Goal: Task Accomplishment & Management: Use online tool/utility

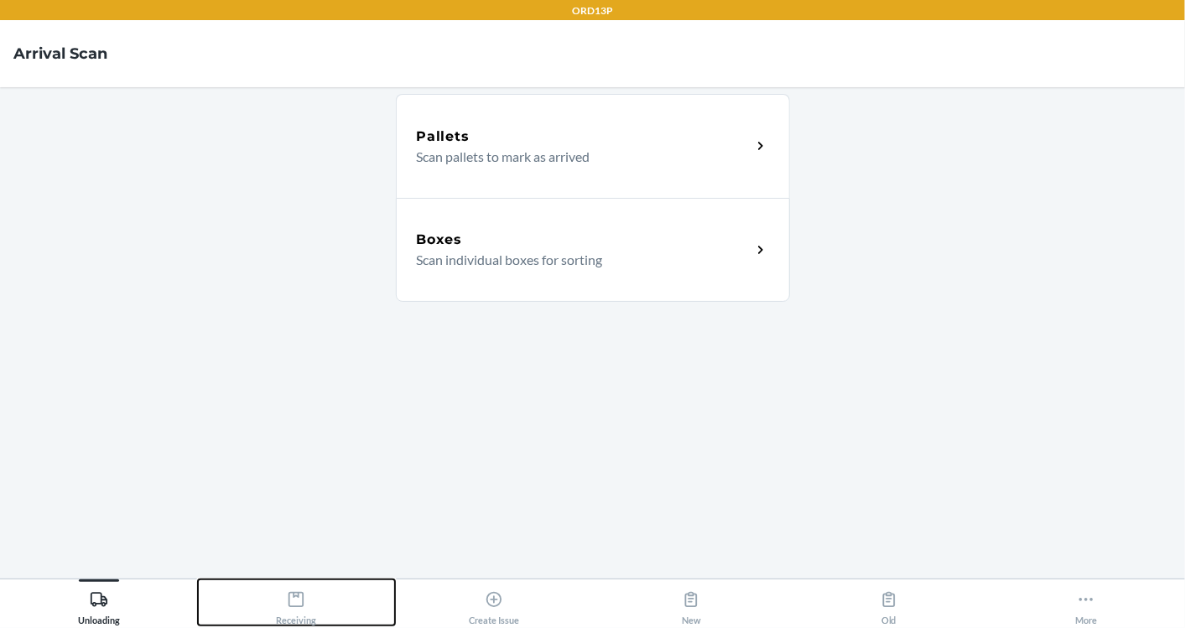
click at [319, 587] on button "Receiving" at bounding box center [297, 602] width 198 height 46
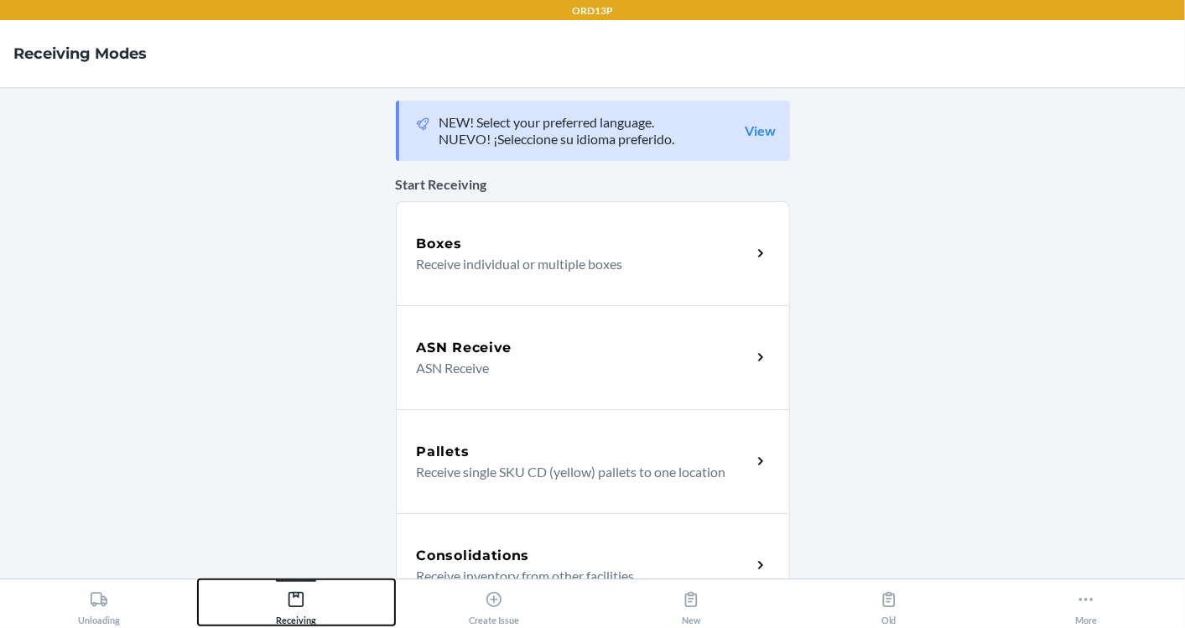
scroll to position [540, 0]
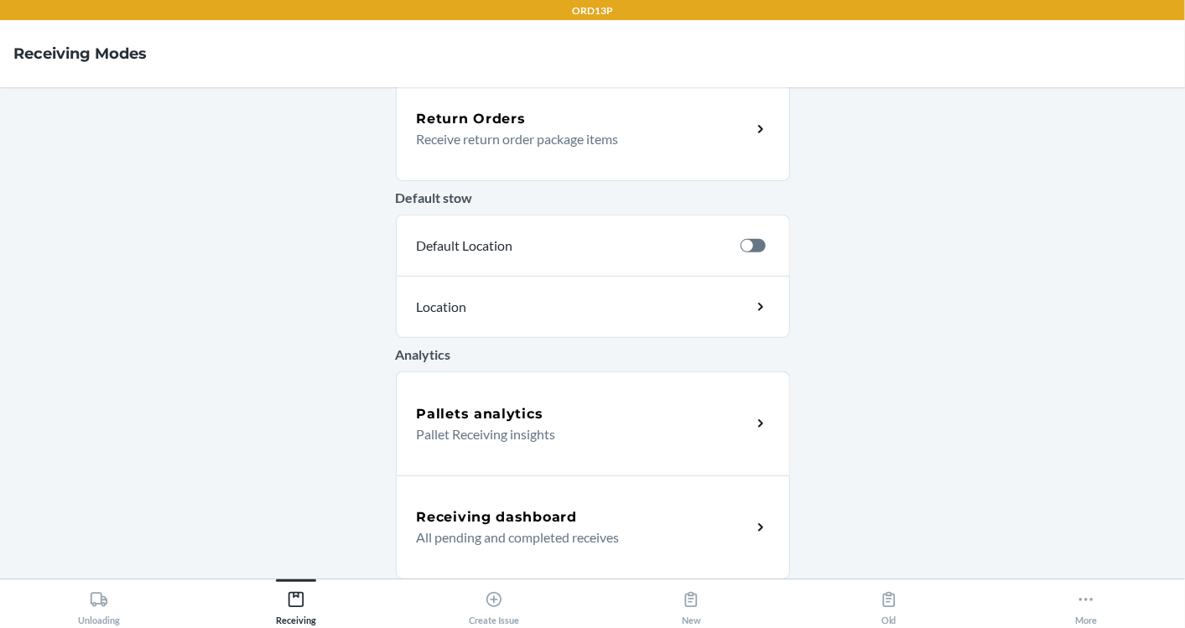
click at [522, 507] on h5 "Receiving dashboard" at bounding box center [497, 517] width 160 height 20
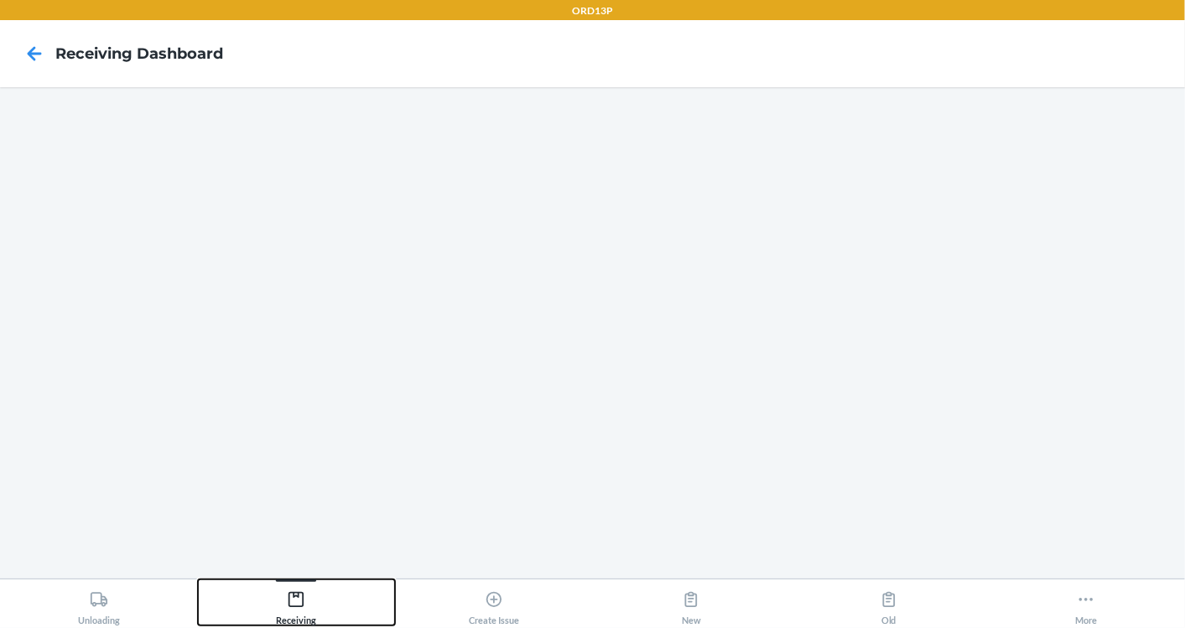
click at [311, 605] on div "Receiving" at bounding box center [296, 605] width 40 height 42
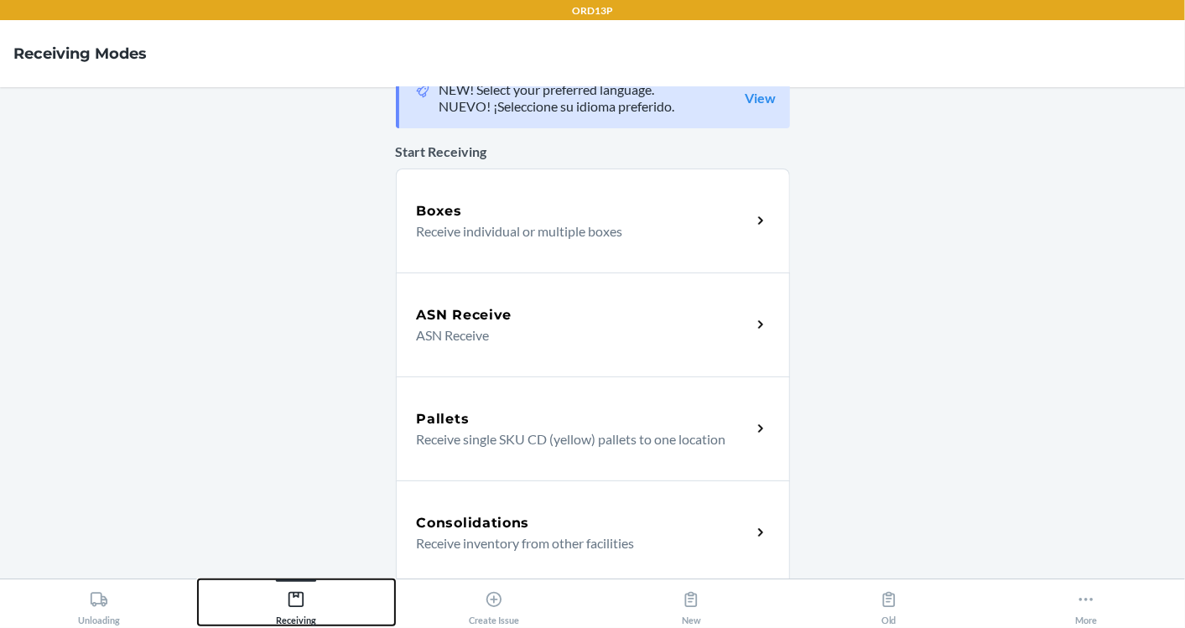
scroll to position [34, 0]
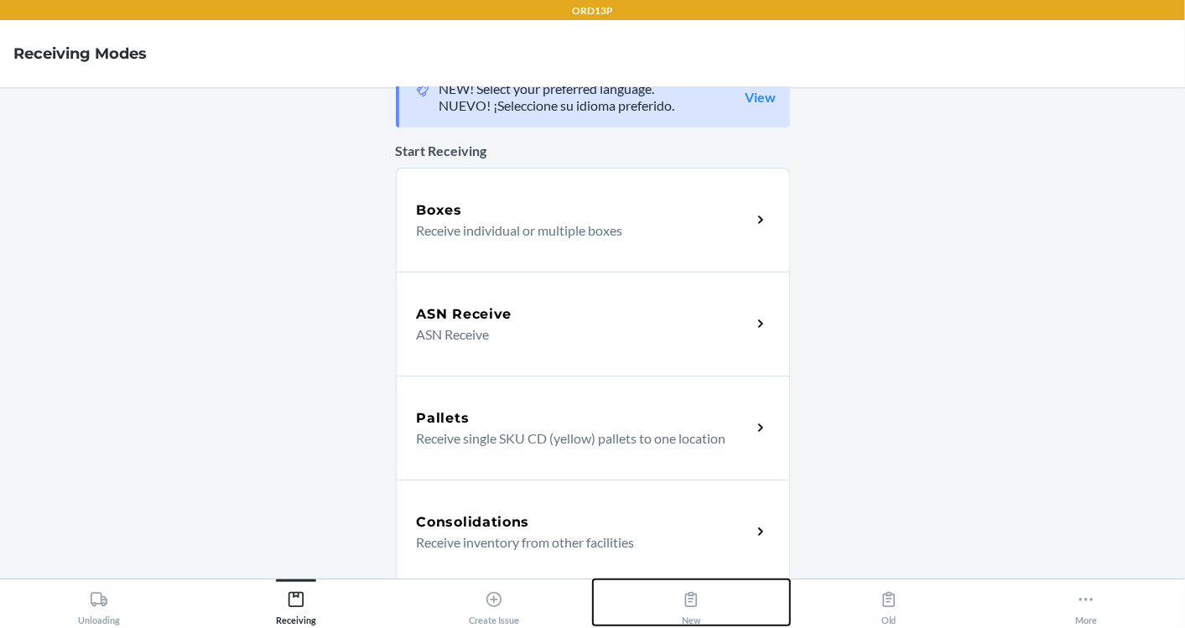
click at [641, 599] on button "New" at bounding box center [692, 602] width 198 height 46
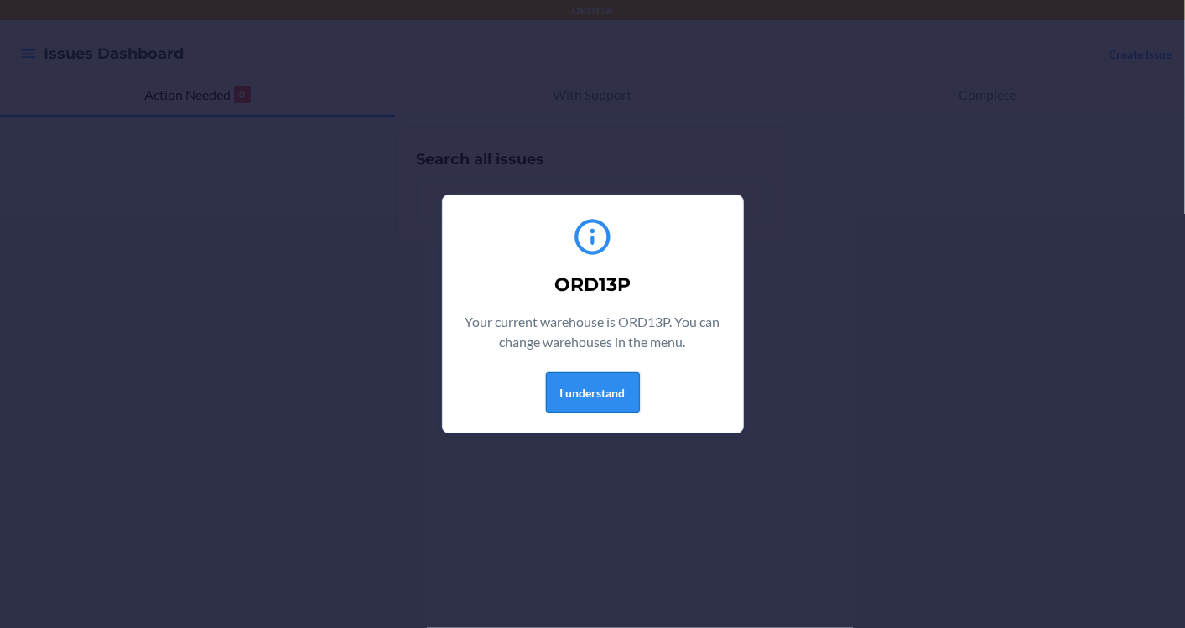
click at [572, 406] on button "I understand" at bounding box center [593, 392] width 94 height 40
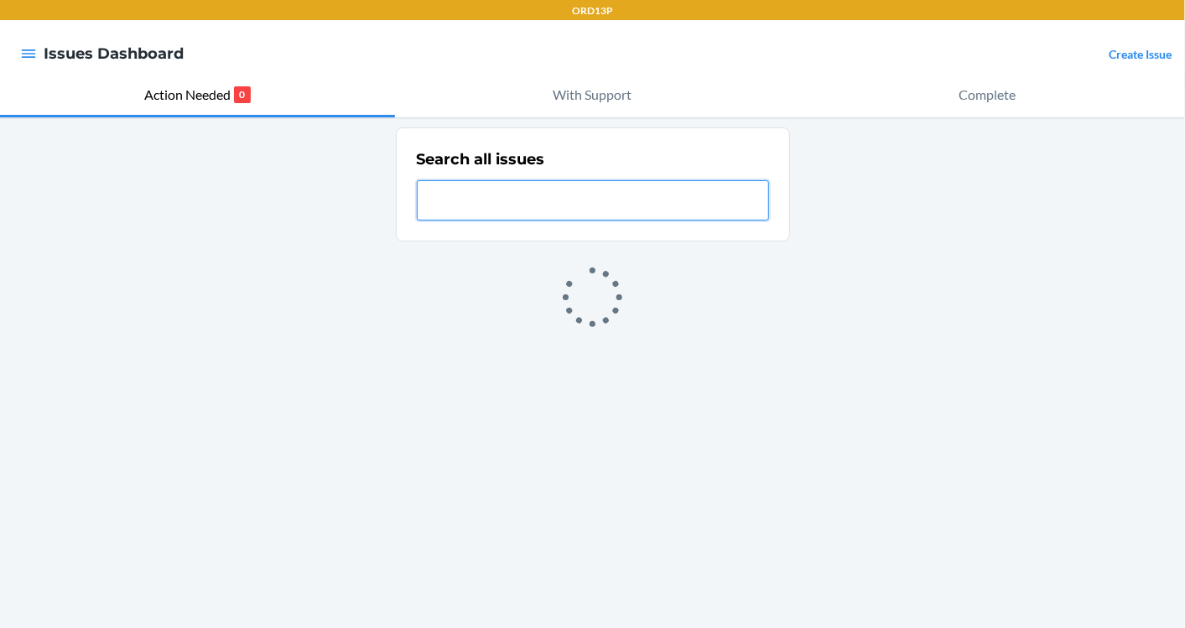
click at [518, 201] on input "text" at bounding box center [593, 200] width 352 height 40
paste input "NC-52RW8TX9"
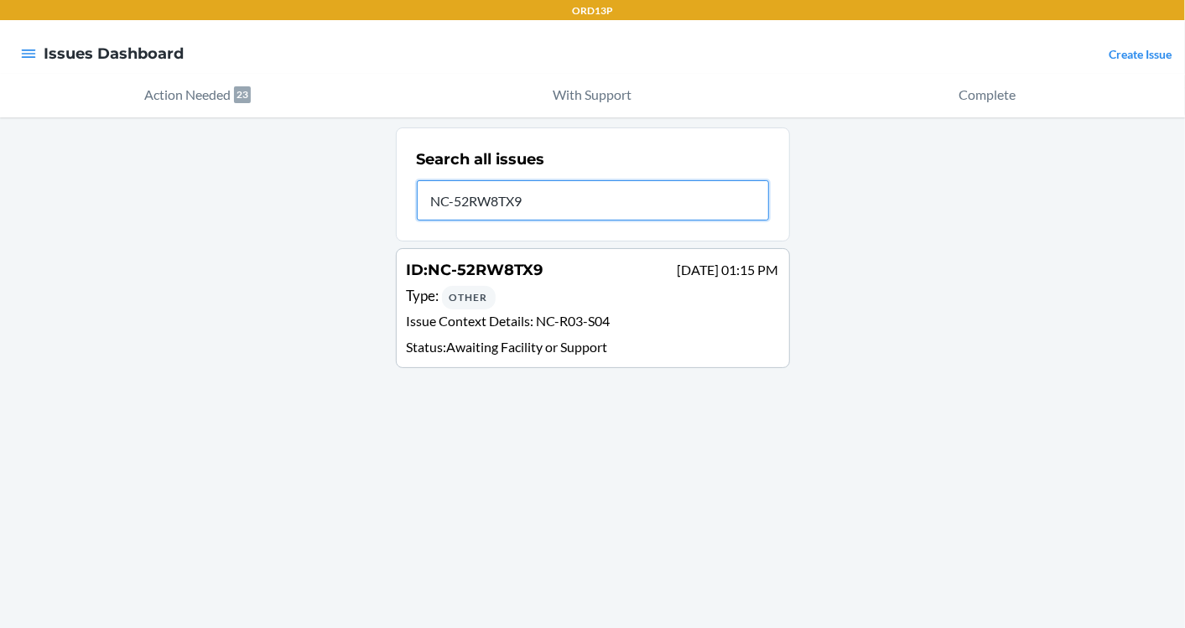
type input "NC-52RW8TX9"
click at [561, 280] on div "ID : NC-52RW8TX9 Jul 31 01:15 PM" at bounding box center [593, 271] width 372 height 24
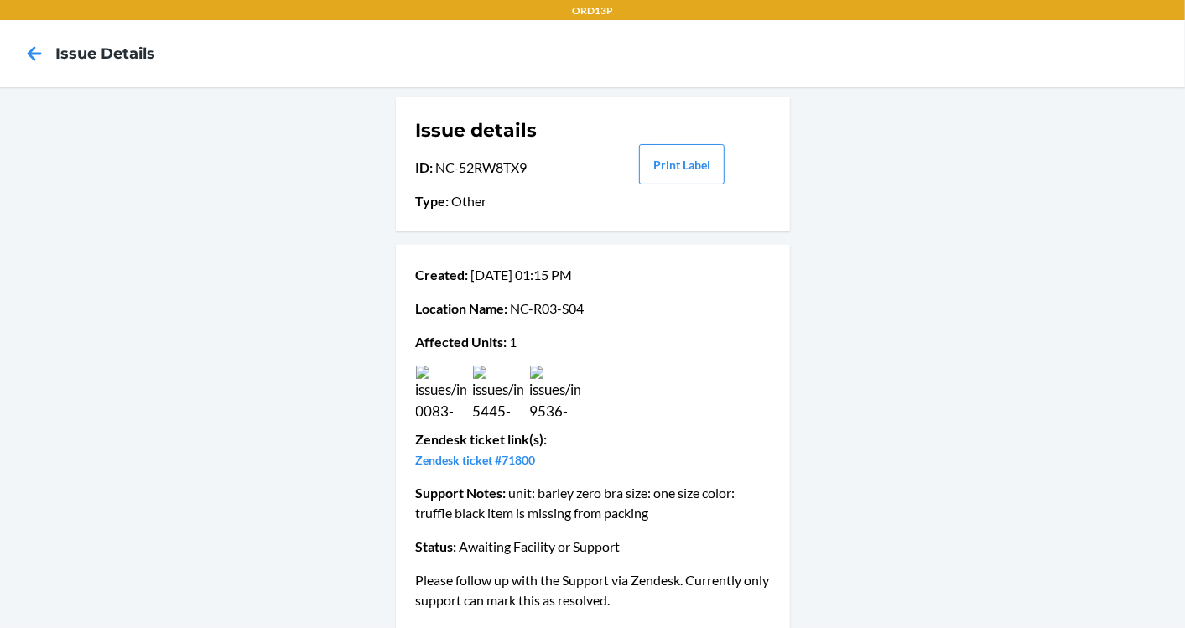
scroll to position [12, 0]
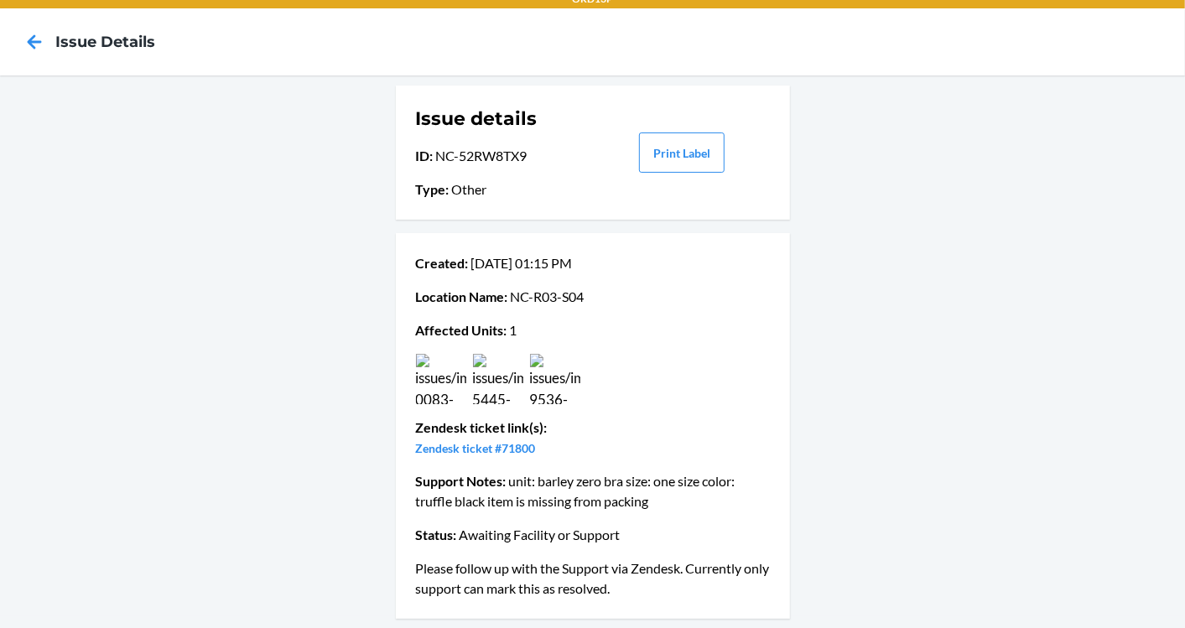
click at [488, 373] on img at bounding box center [498, 379] width 50 height 50
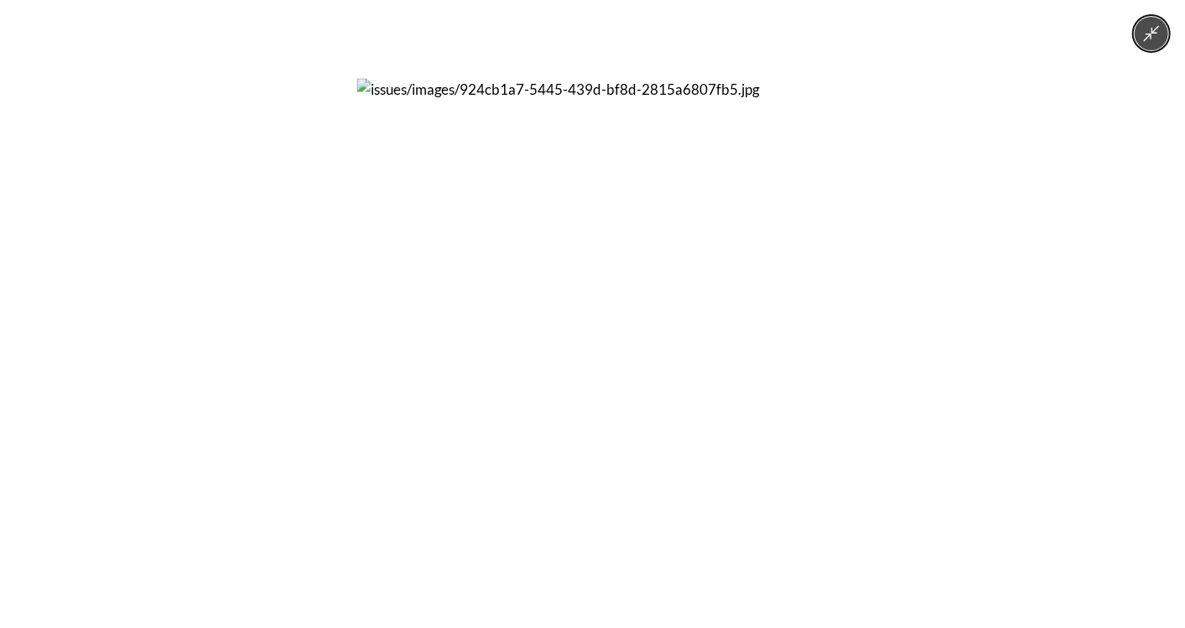
click at [503, 376] on img at bounding box center [592, 314] width 471 height 471
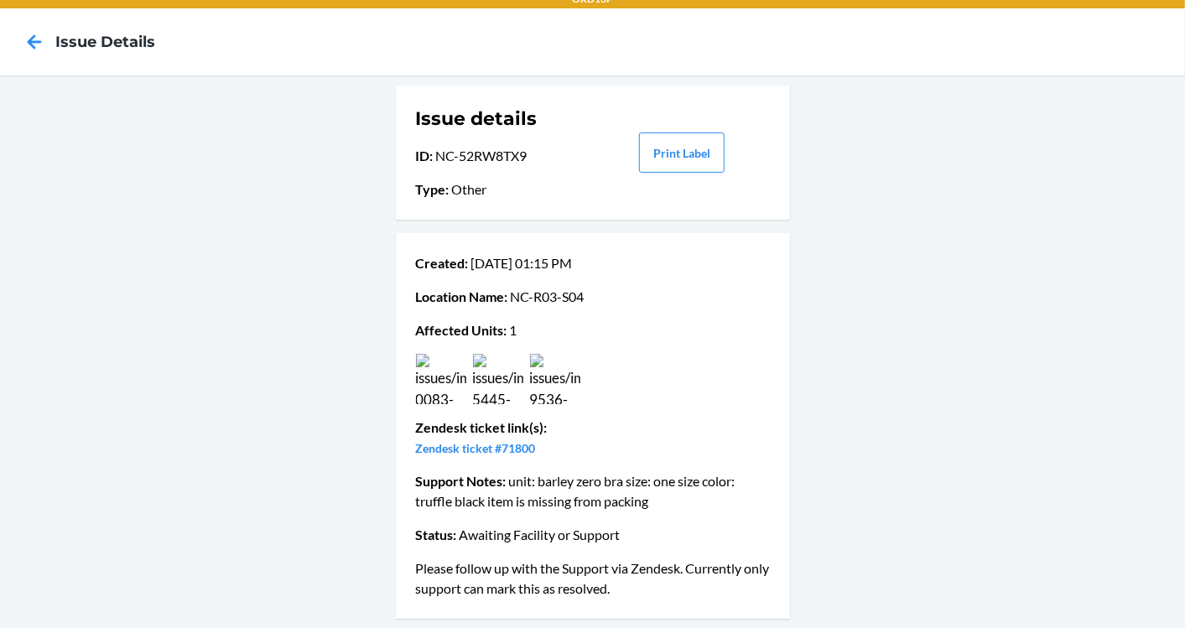
click at [453, 367] on img at bounding box center [441, 379] width 50 height 50
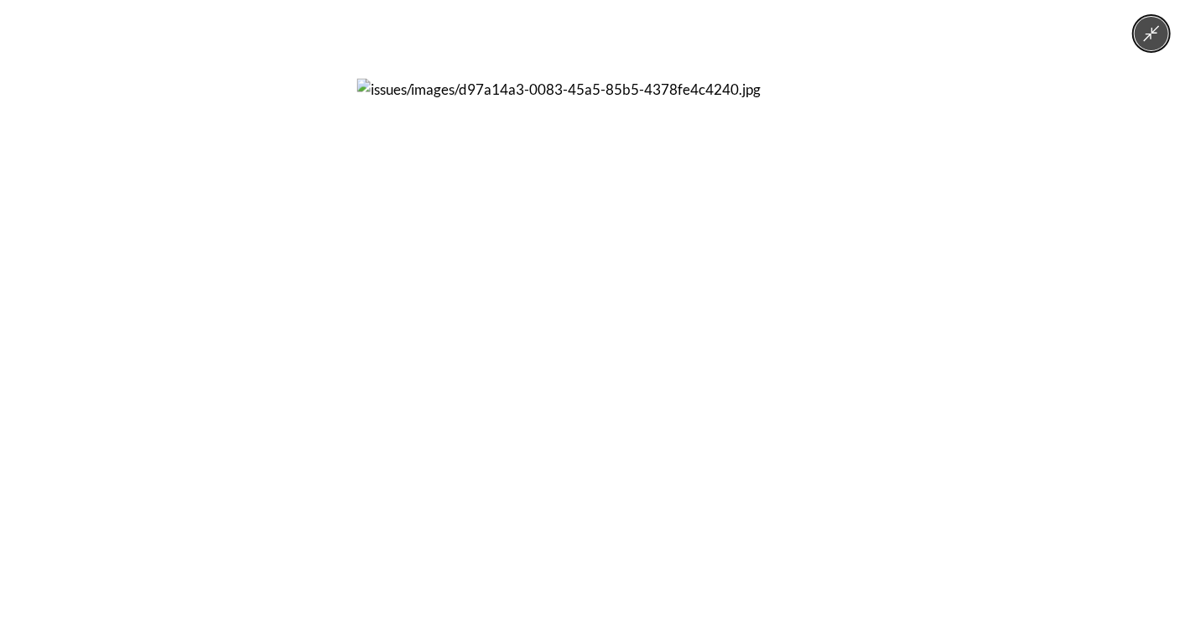
click at [488, 377] on img at bounding box center [592, 314] width 471 height 471
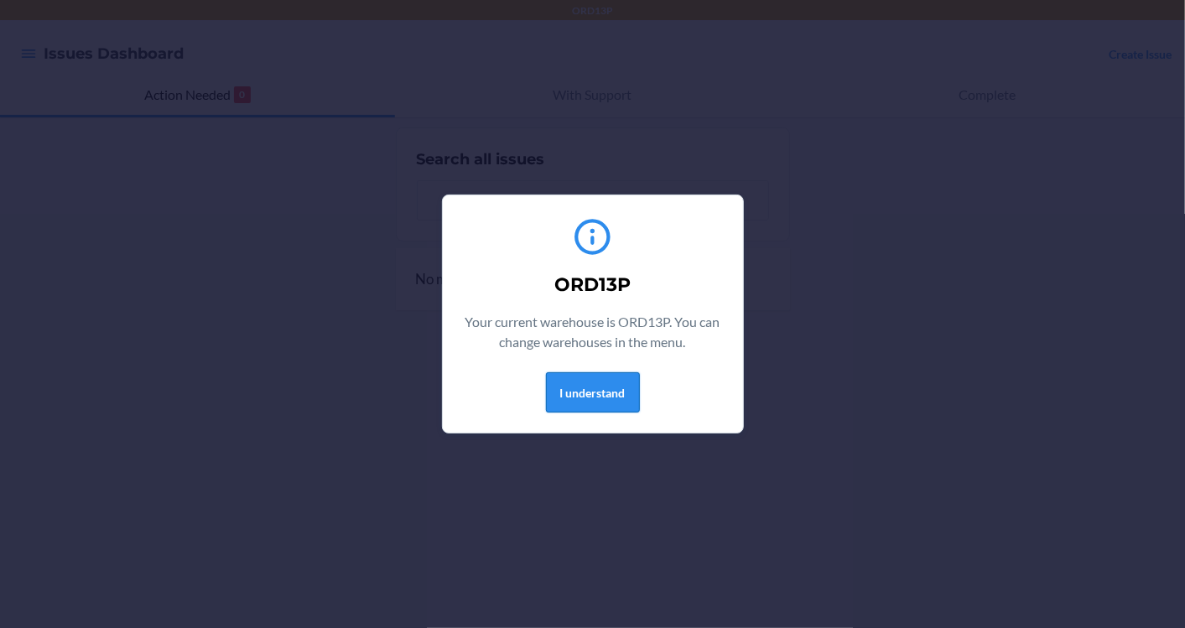
click at [590, 376] on button "I understand" at bounding box center [593, 392] width 94 height 40
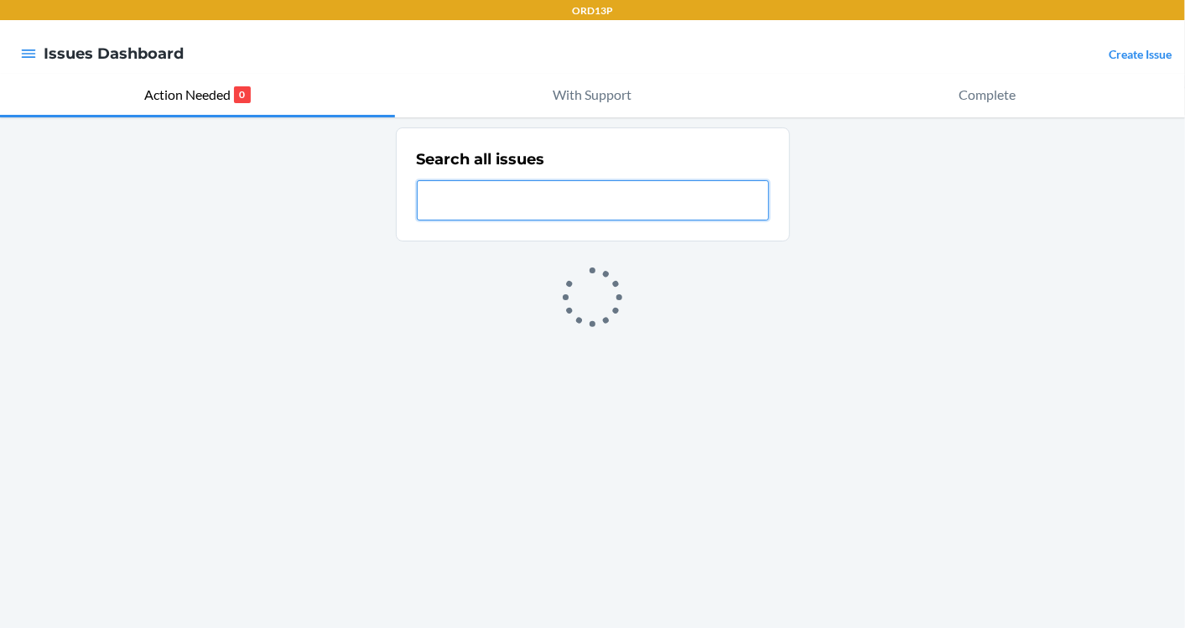
click at [481, 210] on input "text" at bounding box center [593, 200] width 352 height 40
paste input "NC-992GQFU7"
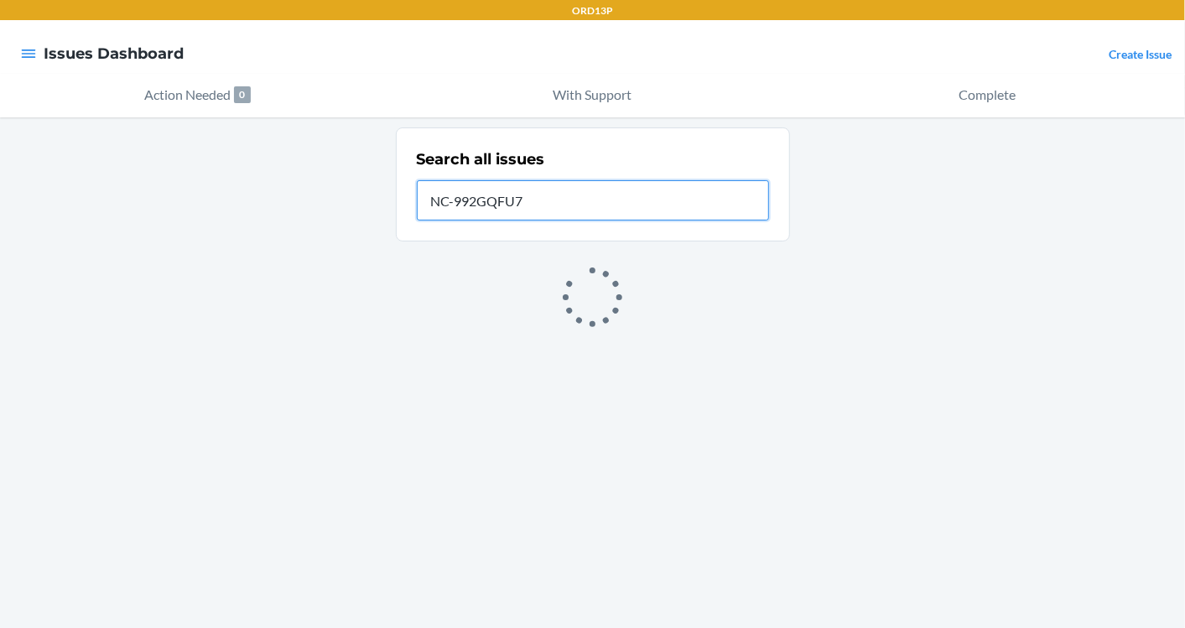
type input "NC-992GQFU7"
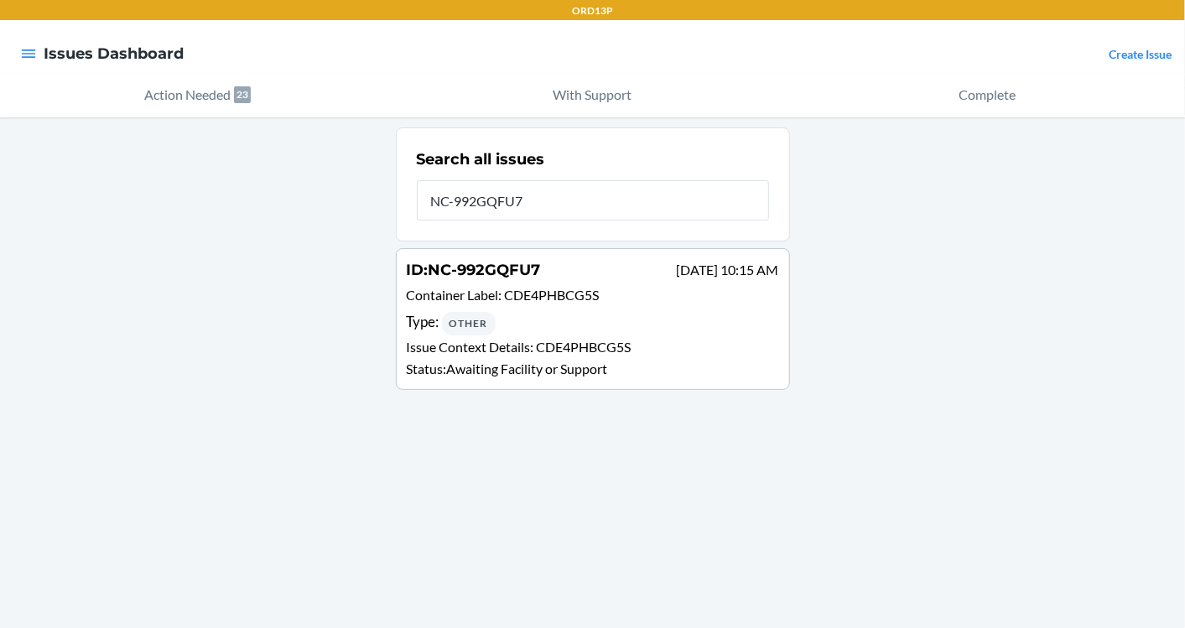
click at [495, 306] on p "Container Label : CDE4PHBCG5S" at bounding box center [593, 297] width 372 height 24
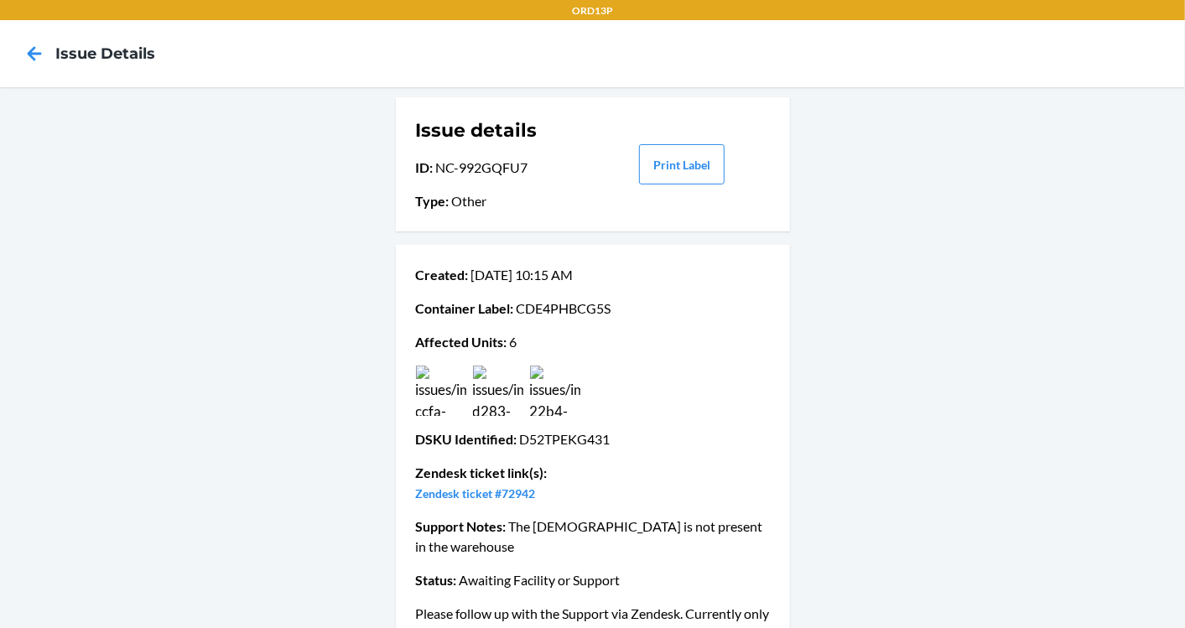
scroll to position [26, 0]
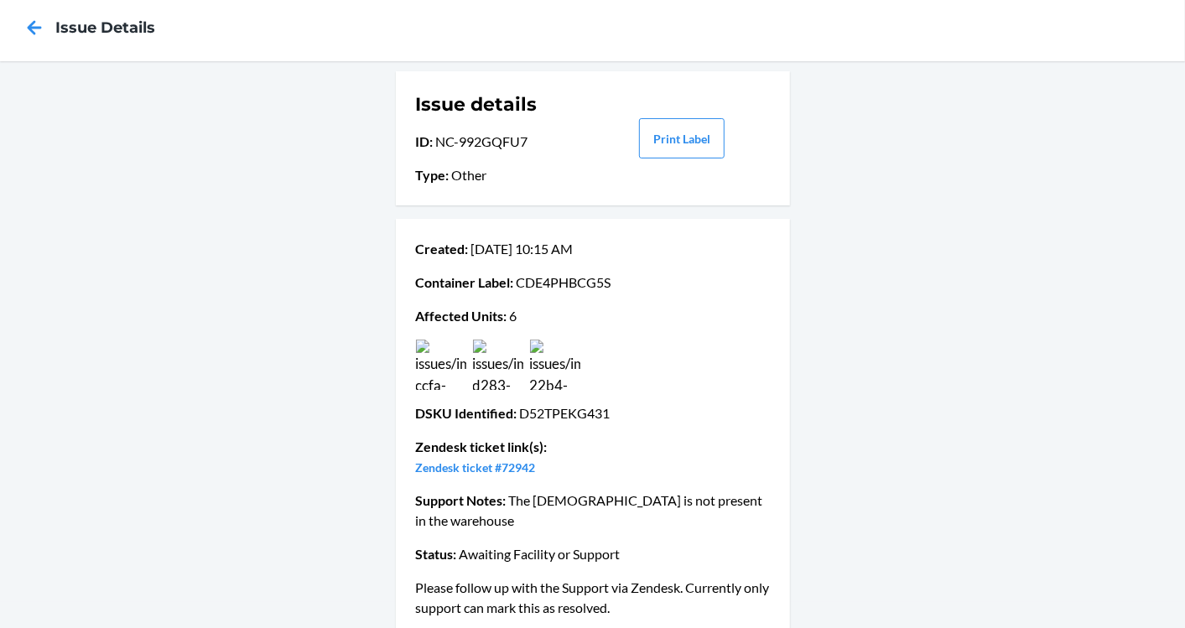
click at [501, 349] on img at bounding box center [498, 365] width 50 height 50
click at [496, 351] on img at bounding box center [498, 365] width 50 height 50
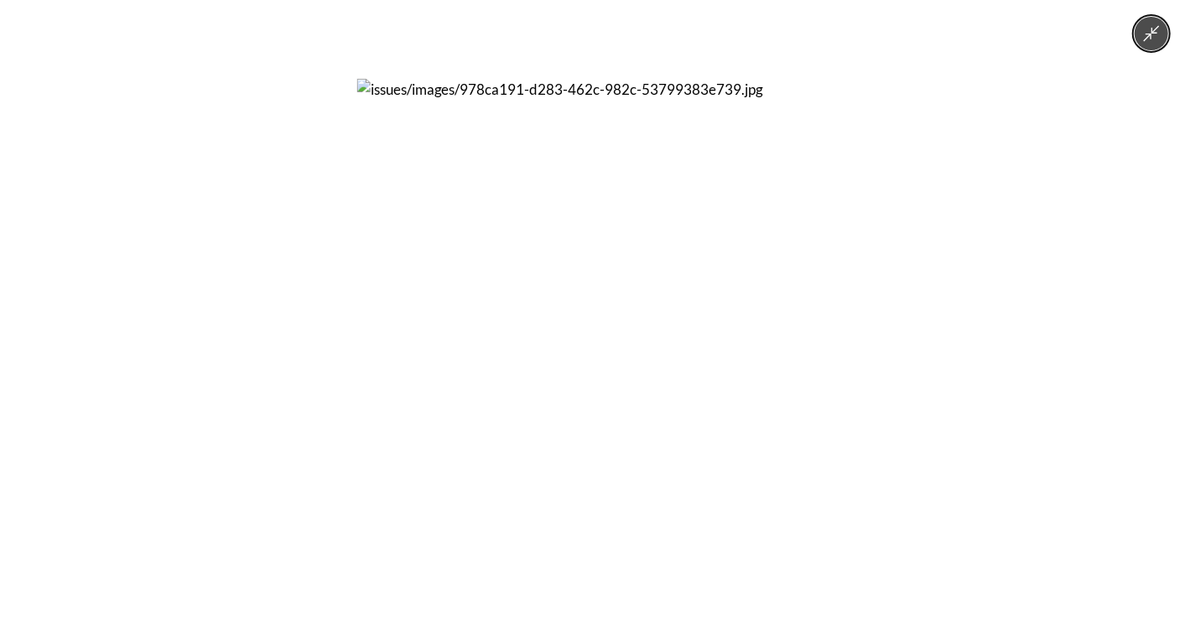
click at [474, 356] on img at bounding box center [592, 314] width 471 height 471
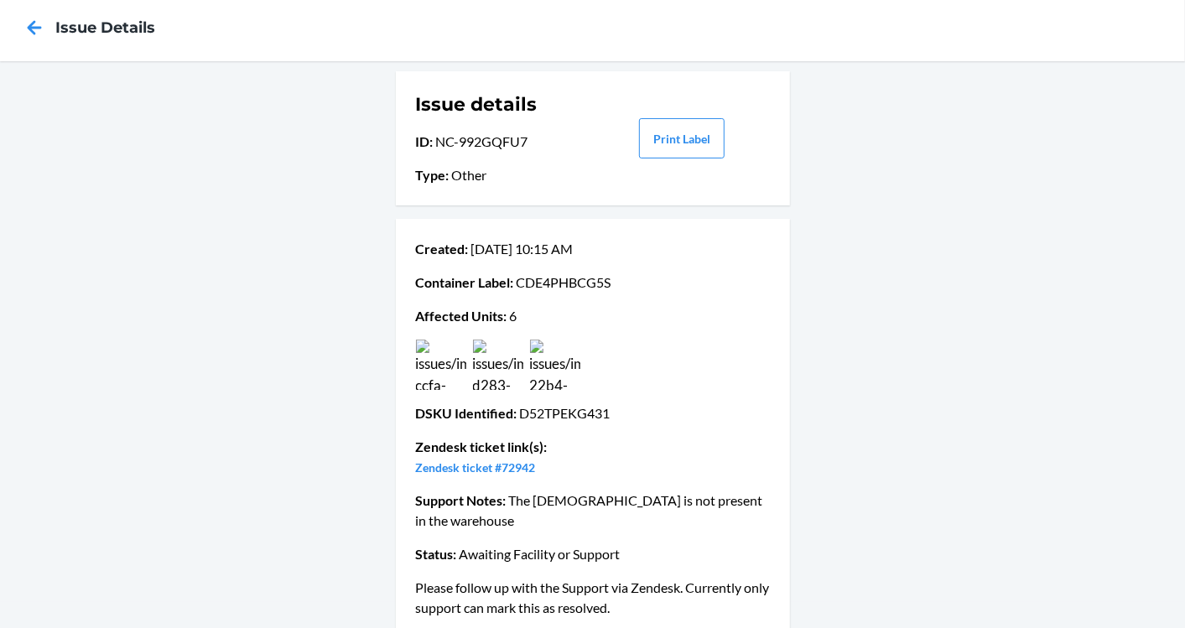
click at [437, 361] on img at bounding box center [441, 365] width 50 height 50
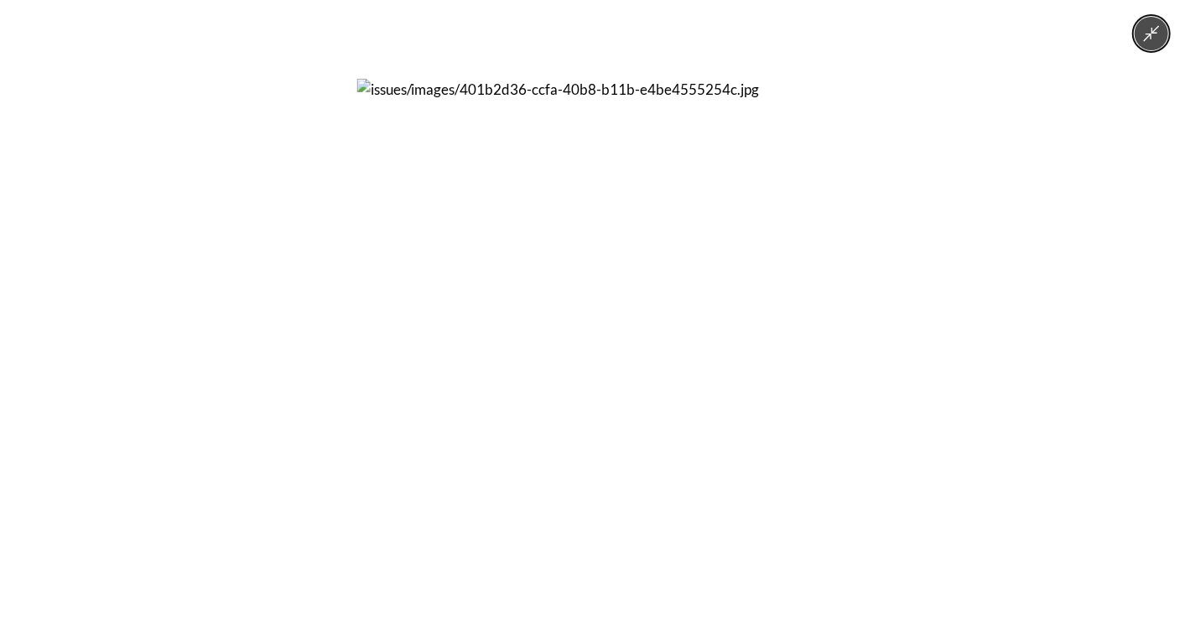
click at [566, 360] on img at bounding box center [592, 314] width 471 height 471
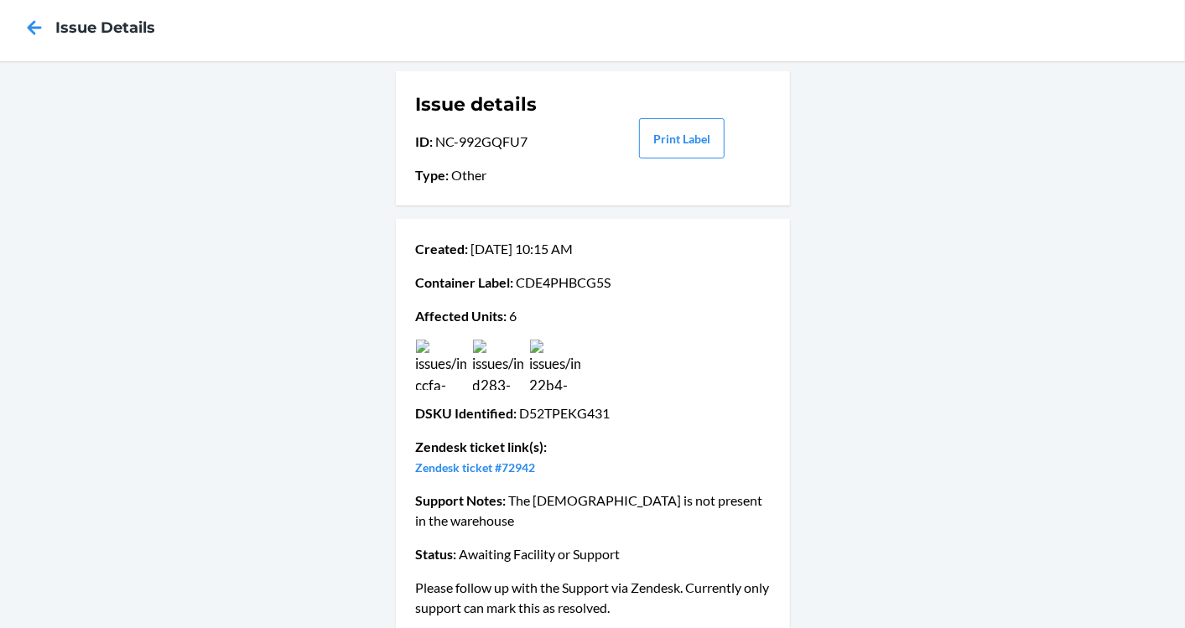
click at [554, 368] on img at bounding box center [555, 365] width 50 height 50
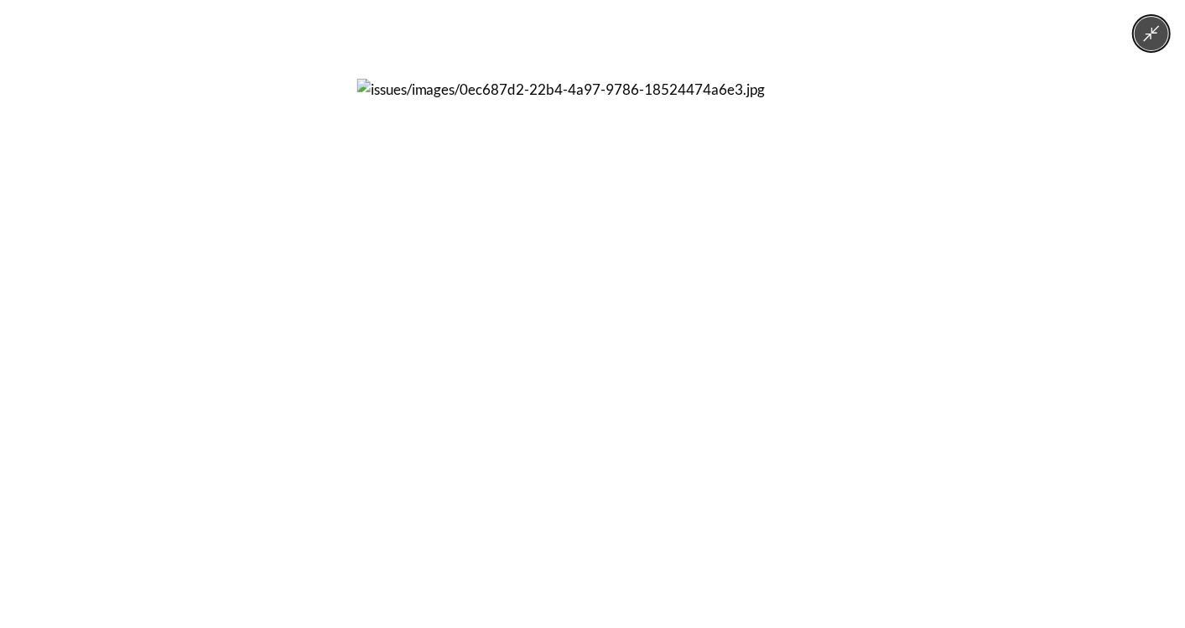
click at [543, 371] on img at bounding box center [592, 314] width 471 height 471
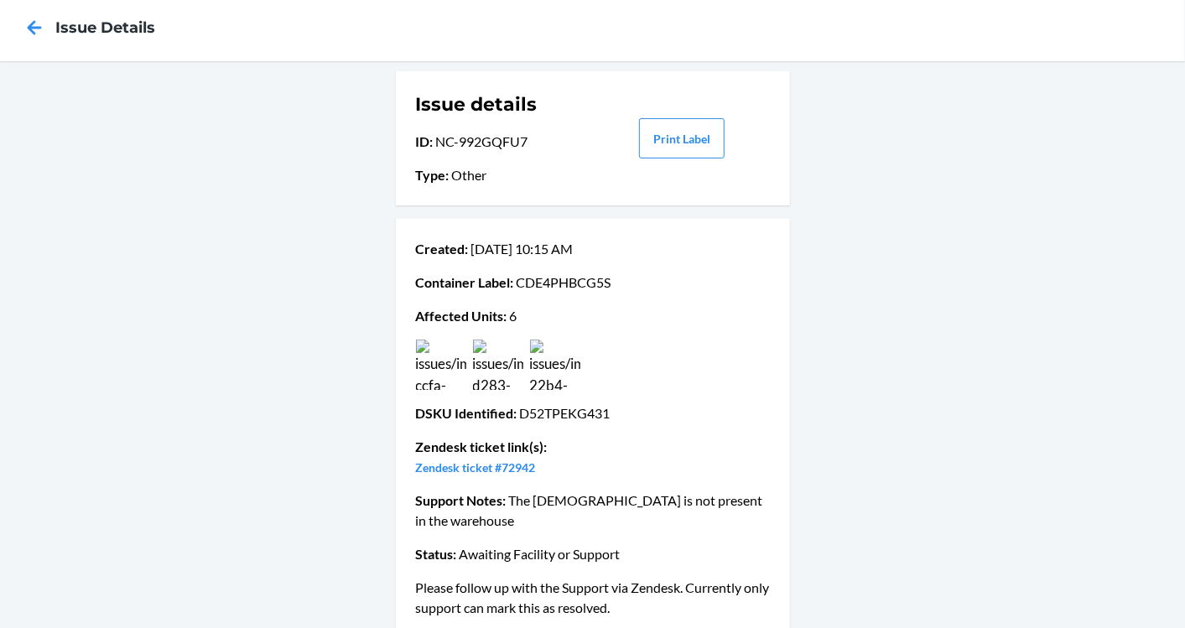
click at [555, 373] on img at bounding box center [555, 365] width 50 height 50
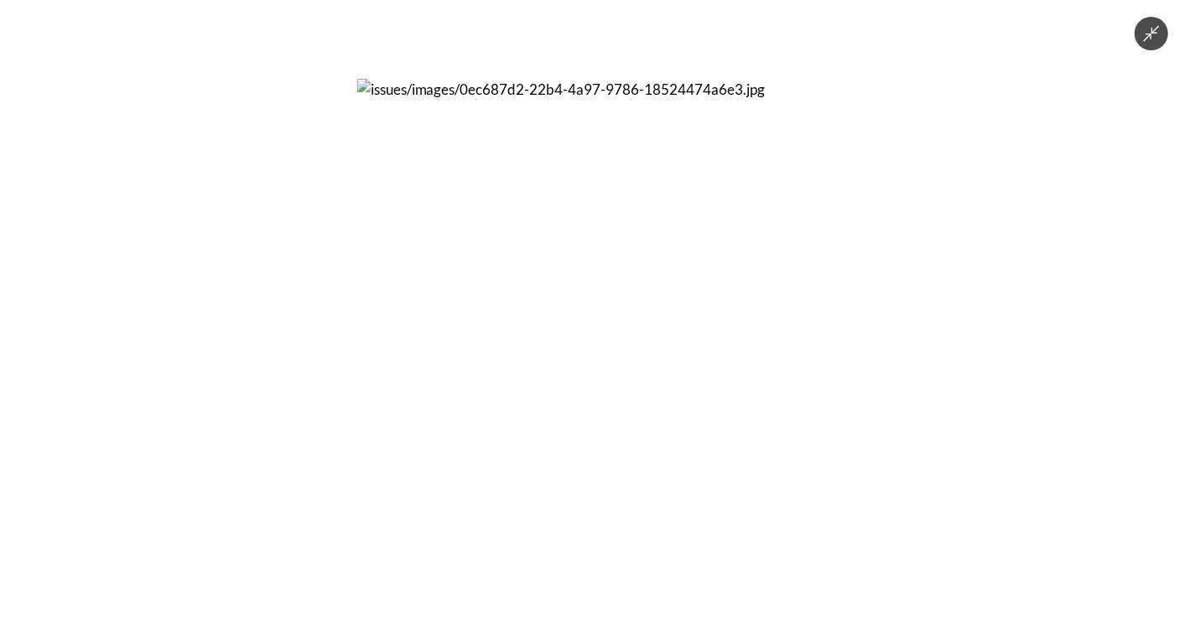
click at [560, 384] on img at bounding box center [592, 314] width 471 height 471
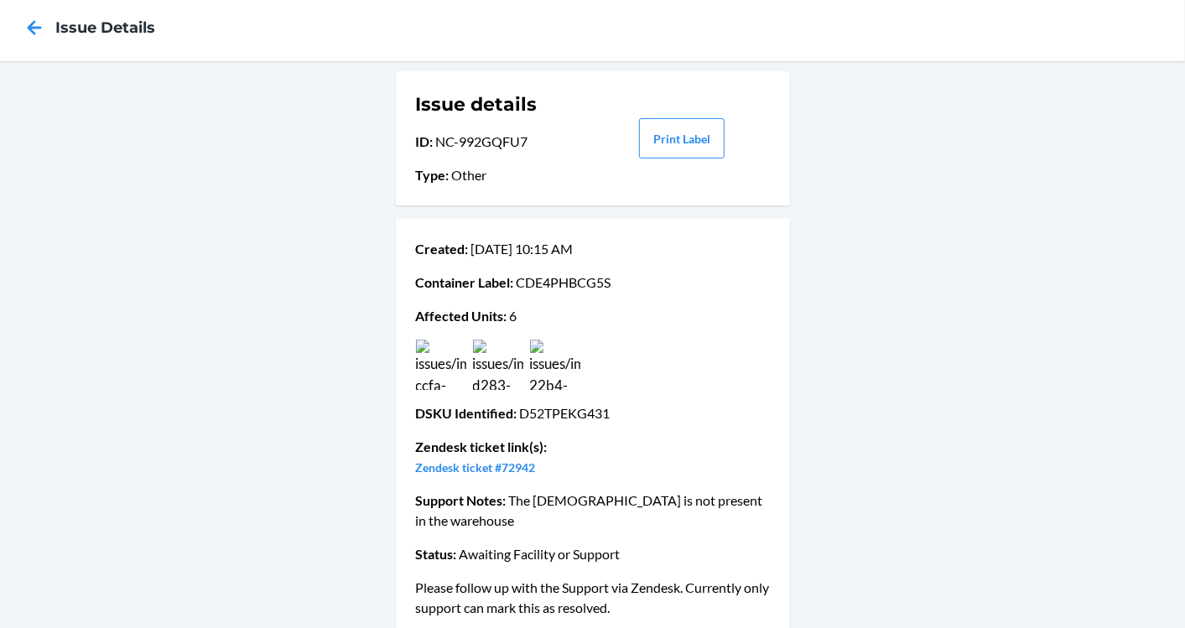
click at [538, 412] on p "DSKU Identified : D52TPEKG431" at bounding box center [593, 413] width 354 height 20
copy p "D52TPEKG431"
click at [554, 285] on p "Container Label : CDE4PHBCG5S" at bounding box center [593, 283] width 354 height 20
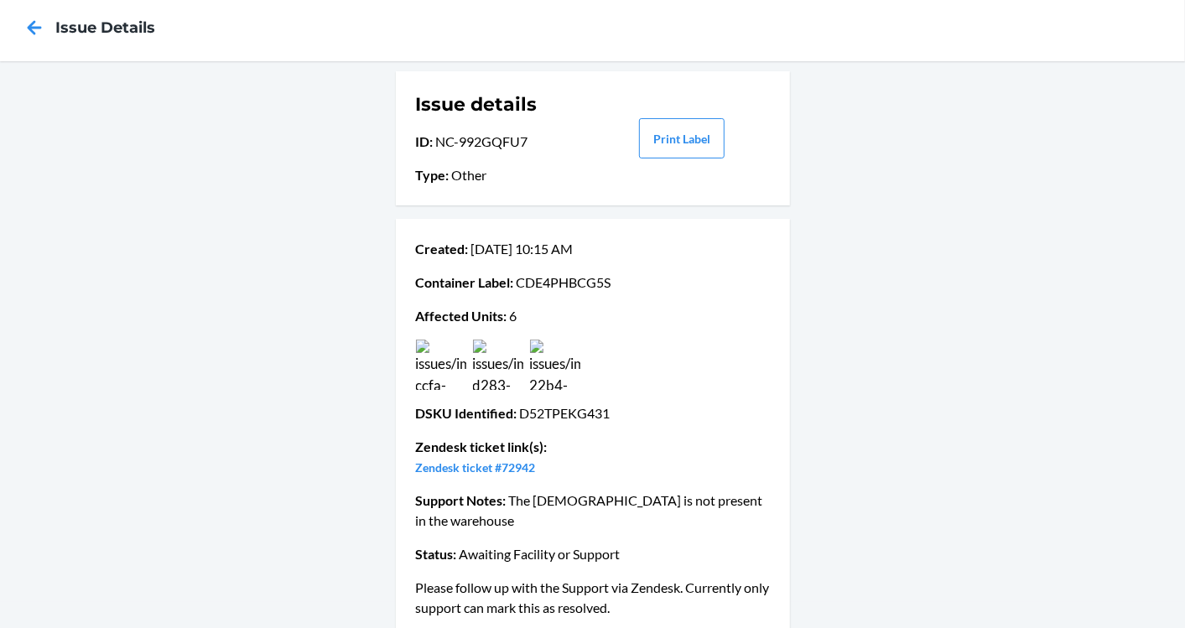
copy p "CDE4PHBCG5S"
click at [770, 268] on div "Created : [DATE] 10:15 AM Container Label : CDE4PHBCG5S Affected Units : 6 DSKU…" at bounding box center [593, 428] width 394 height 419
click at [553, 413] on p "DSKU Identified : D52TPEKG431" at bounding box center [593, 413] width 354 height 20
copy p "D52TPEKG431"
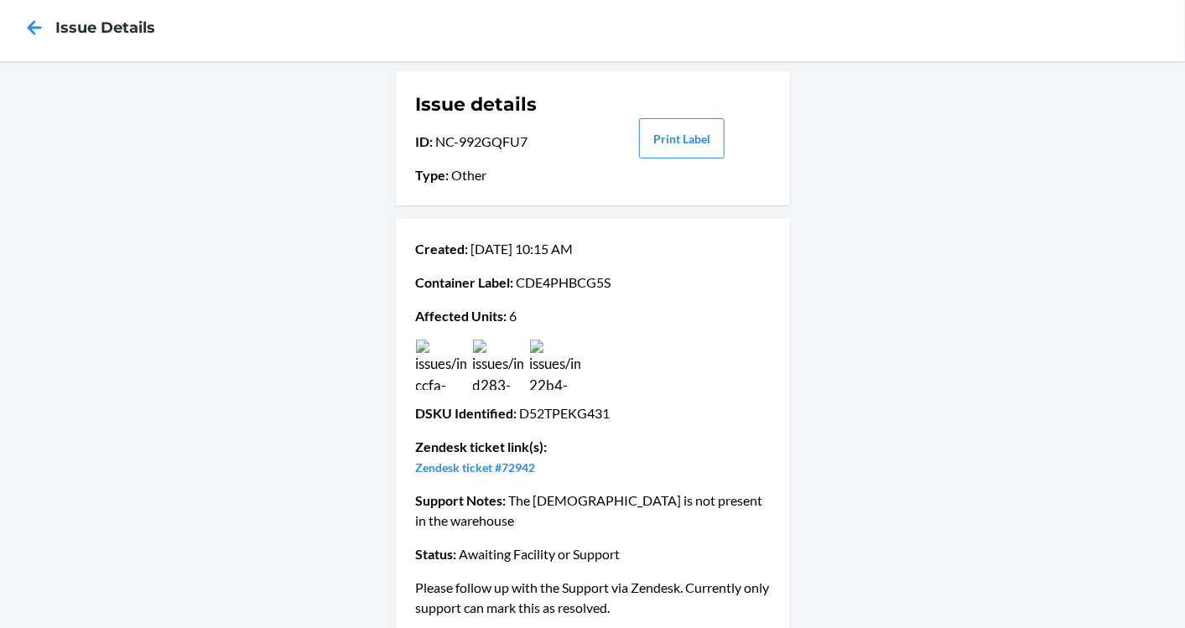
click at [570, 279] on p "Container Label : CDE4PHBCG5S" at bounding box center [593, 283] width 354 height 20
copy p "CDE4PHBCG5S"
click at [558, 411] on p "DSKU Identified : D52TPEKG431" at bounding box center [593, 413] width 354 height 20
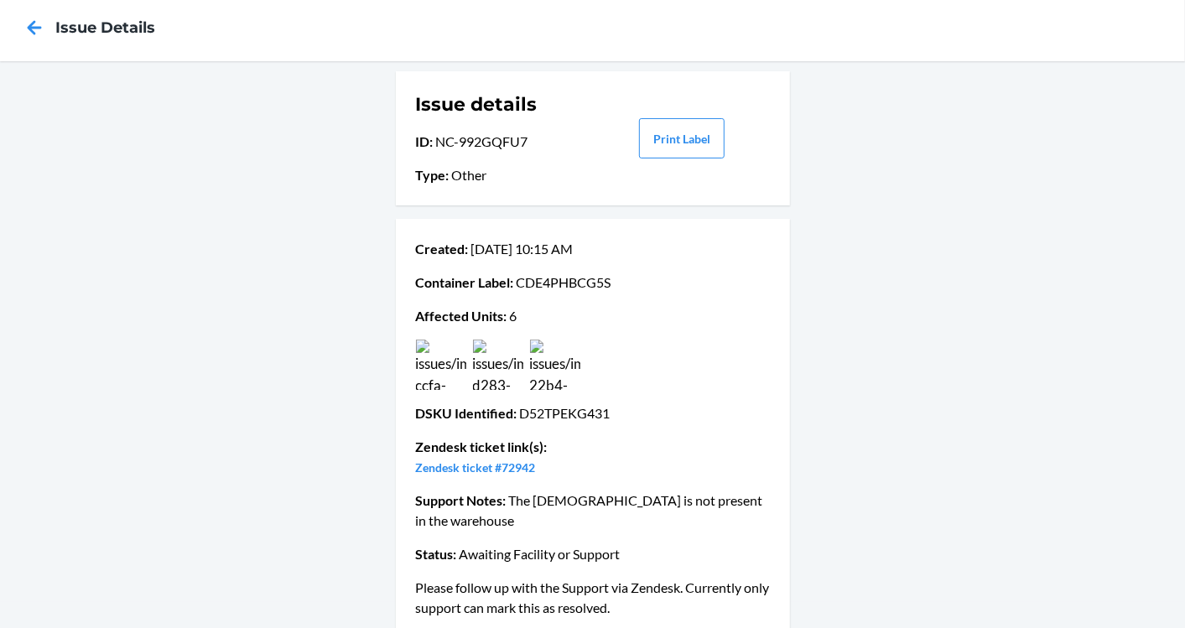
copy p "D52TPEKG431"
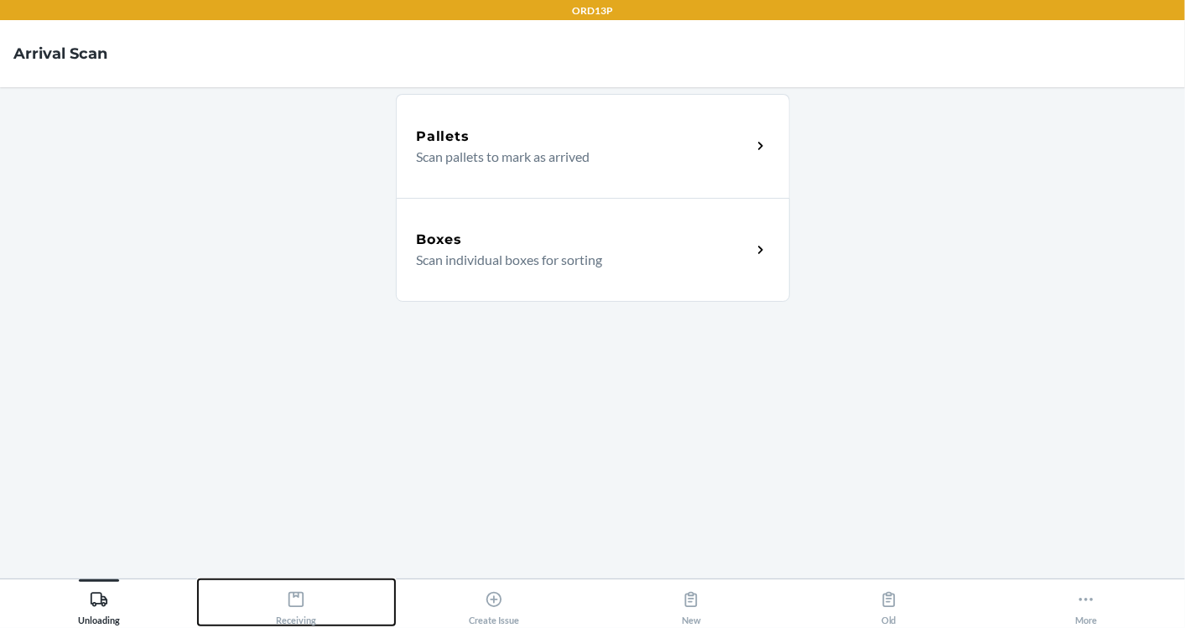
click at [312, 599] on div "Receiving" at bounding box center [296, 605] width 40 height 42
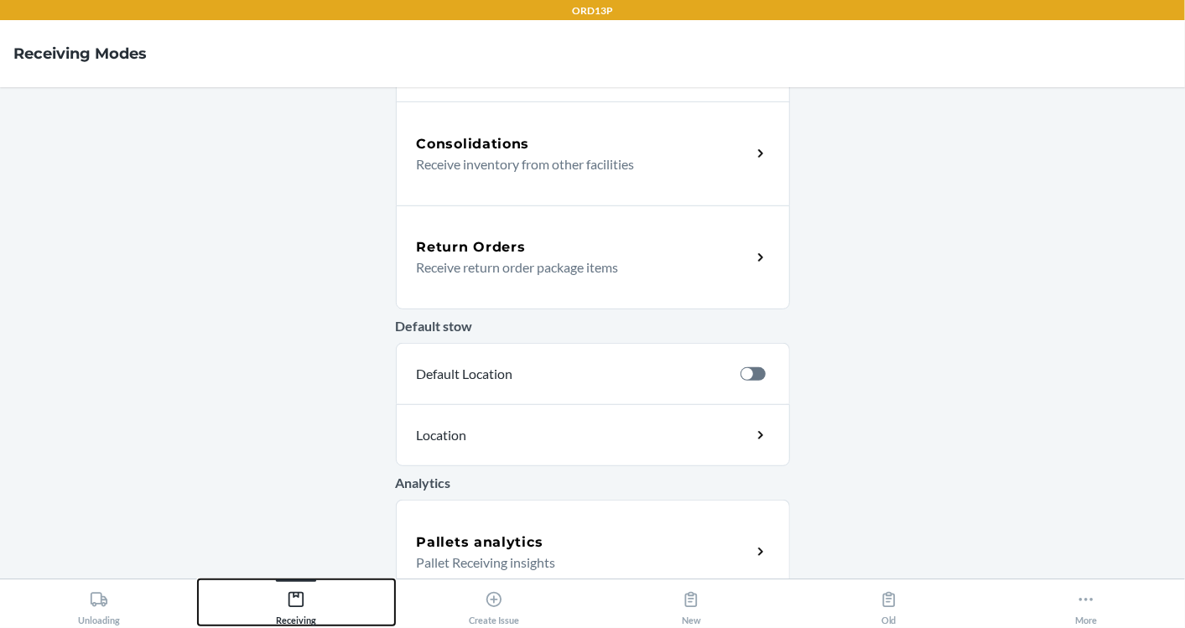
scroll to position [540, 0]
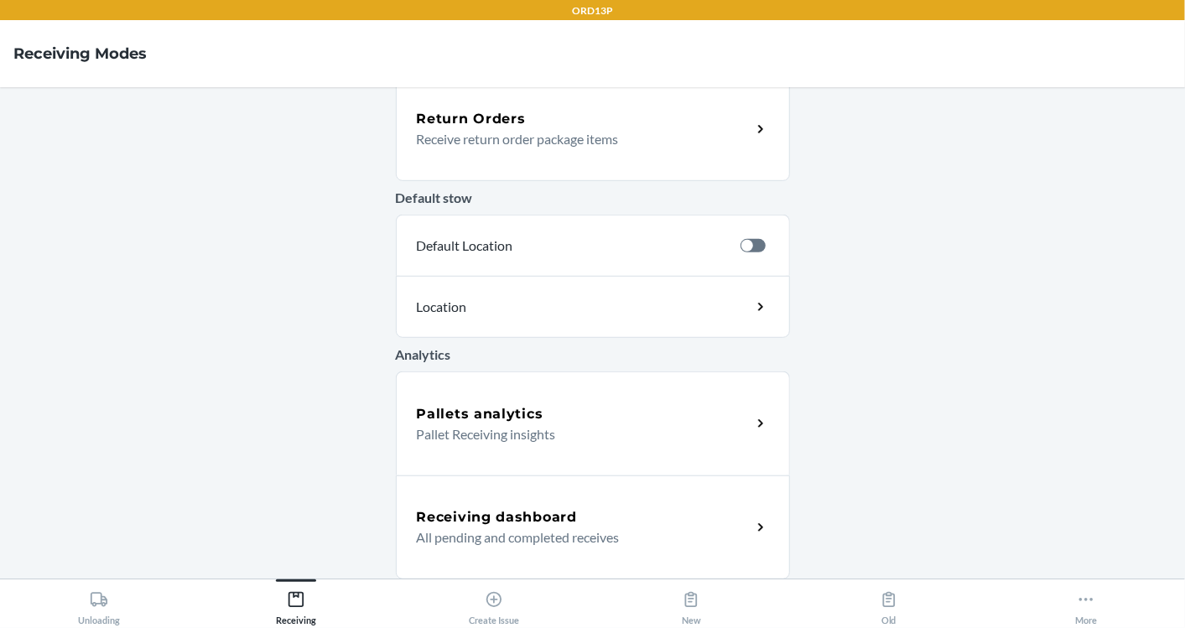
click at [514, 521] on h5 "Receiving dashboard" at bounding box center [497, 517] width 160 height 20
